Goal: Transaction & Acquisition: Purchase product/service

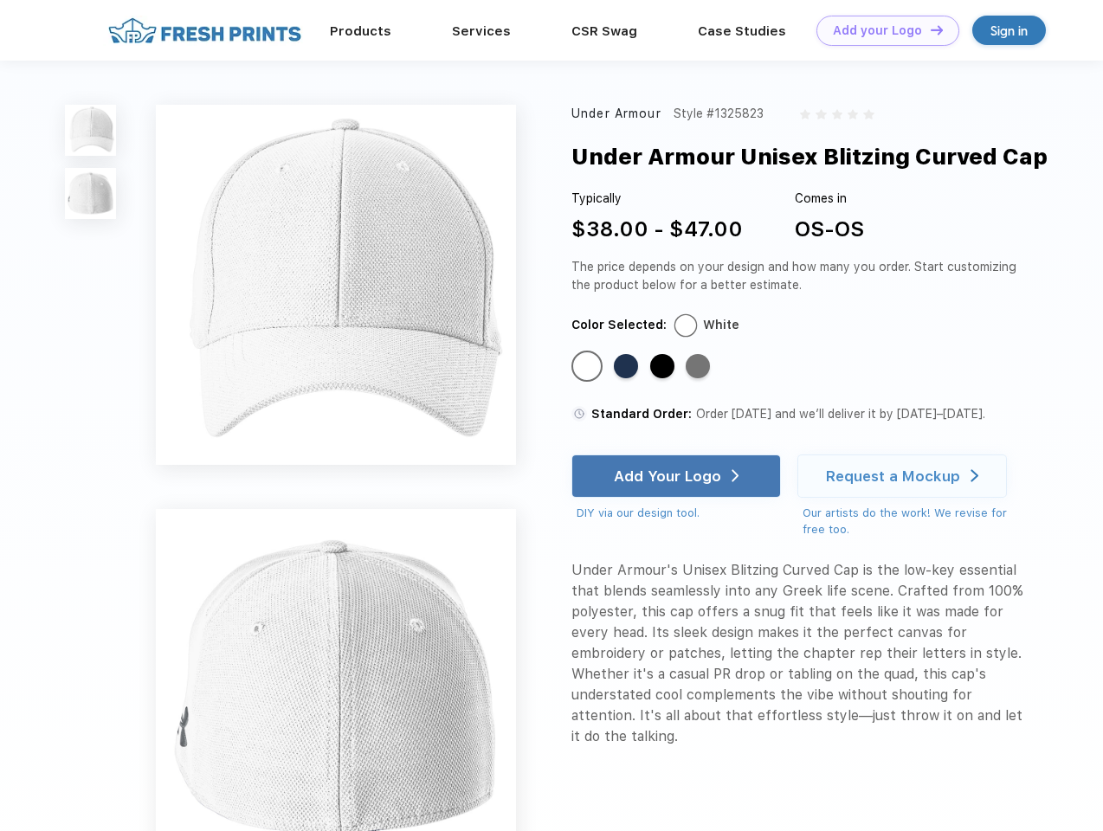
click at [882, 30] on link "Add your Logo Design Tool" at bounding box center [888, 31] width 143 height 30
click at [0, 0] on div "Design Tool" at bounding box center [0, 0] width 0 height 0
click at [929, 29] on link "Add your Logo Design Tool" at bounding box center [888, 31] width 143 height 30
click at [91, 130] on img at bounding box center [90, 130] width 51 height 51
click at [91, 194] on img at bounding box center [90, 193] width 51 height 51
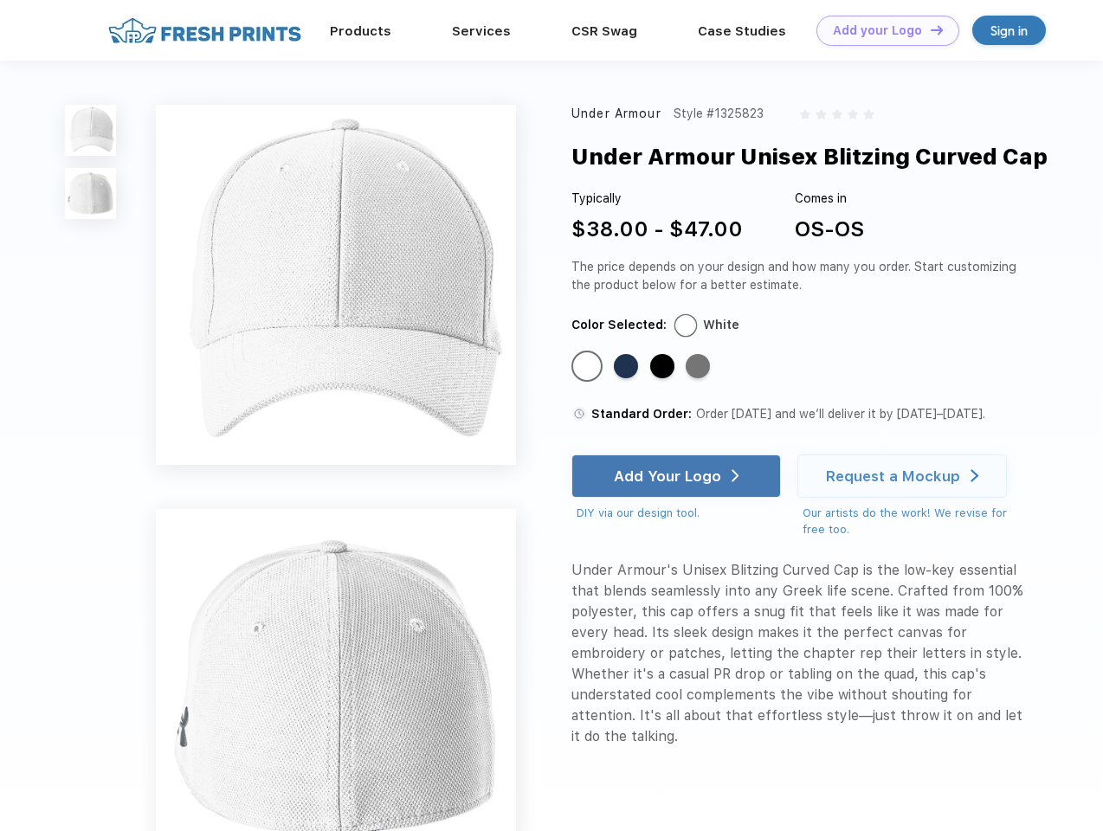
click at [589, 367] on div "Standard Color" at bounding box center [587, 366] width 24 height 24
click at [628, 367] on div "Standard Color" at bounding box center [626, 366] width 24 height 24
click at [664, 367] on div "Standard Color" at bounding box center [662, 366] width 24 height 24
click at [700, 367] on div "Standard Color" at bounding box center [698, 366] width 24 height 24
click at [678, 476] on div "Add Your Logo" at bounding box center [667, 476] width 107 height 17
